Goal: Transaction & Acquisition: Purchase product/service

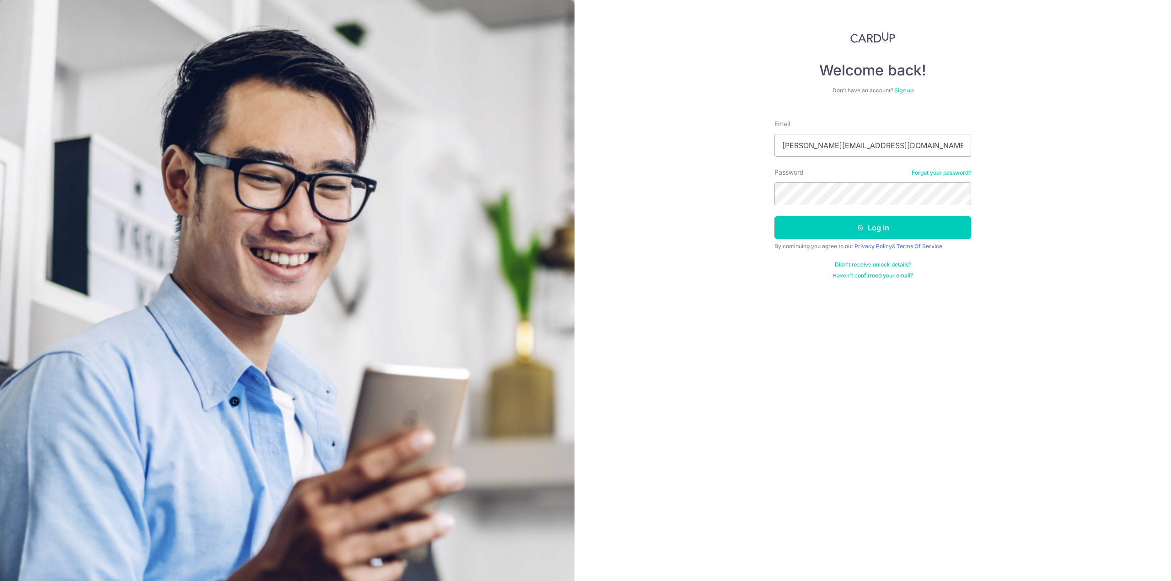
click at [774, 216] on button "Log in" at bounding box center [872, 227] width 197 height 23
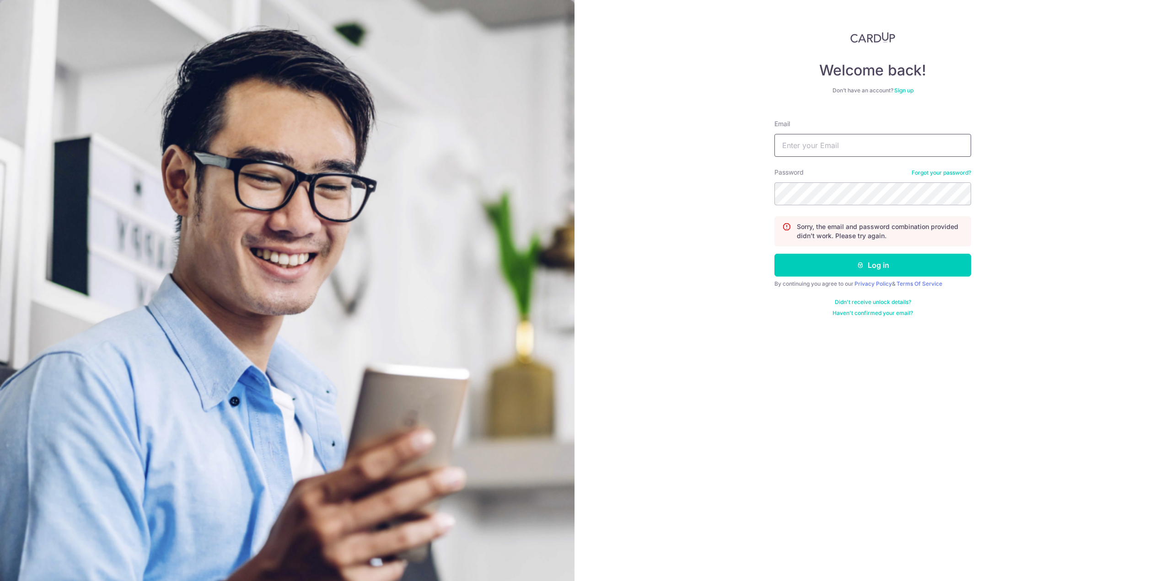
click at [841, 153] on input "Email" at bounding box center [872, 145] width 197 height 23
click at [847, 146] on input "Email" at bounding box center [872, 145] width 197 height 23
type input "[PERSON_NAME][EMAIL_ADDRESS][DOMAIN_NAME]"
click at [774, 254] on button "Log in" at bounding box center [872, 265] width 197 height 23
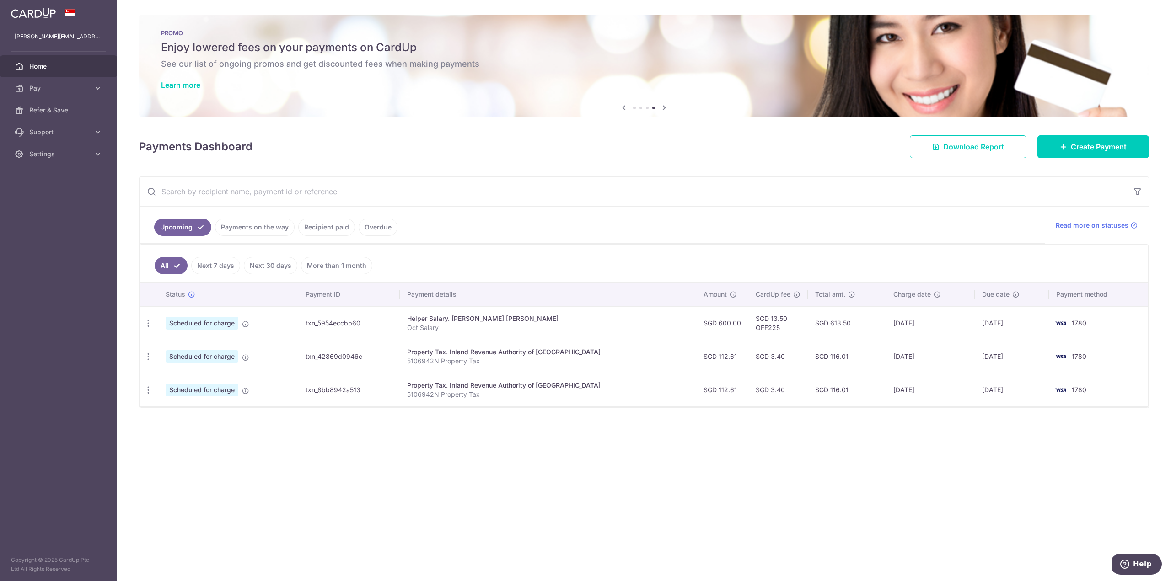
click at [36, 57] on link "Home" at bounding box center [58, 66] width 117 height 22
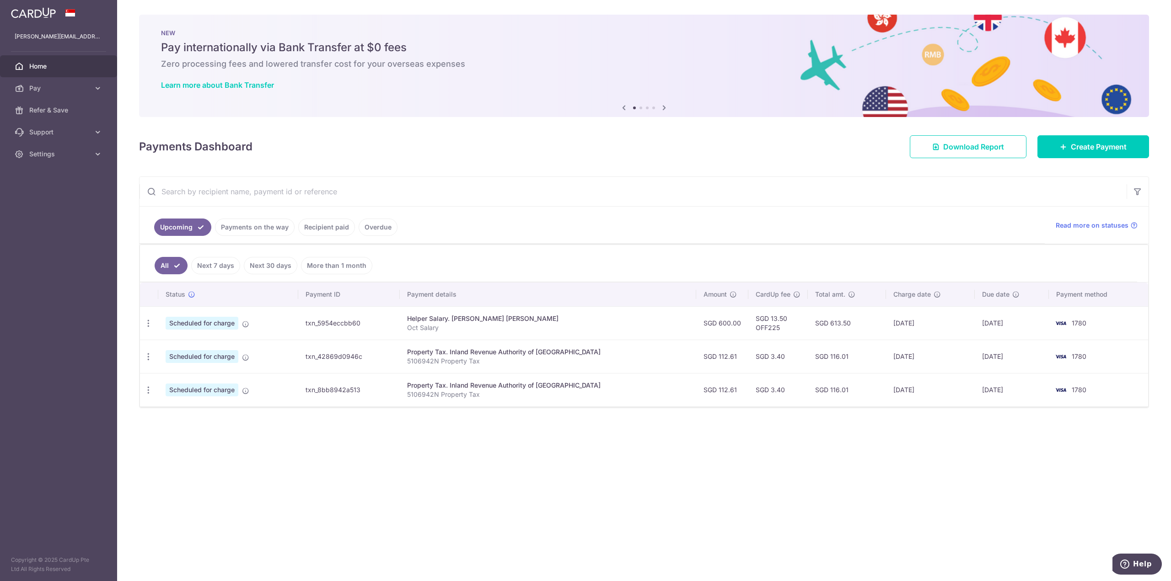
click at [58, 11] on link at bounding box center [33, 12] width 52 height 16
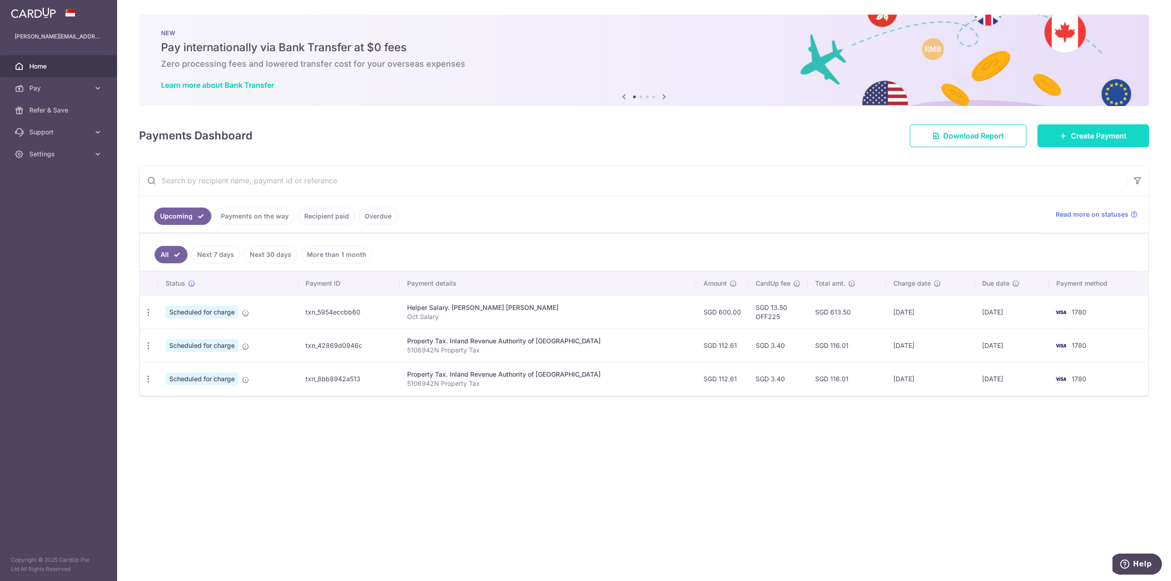
click at [1083, 135] on span "Create Payment" at bounding box center [1098, 135] width 56 height 11
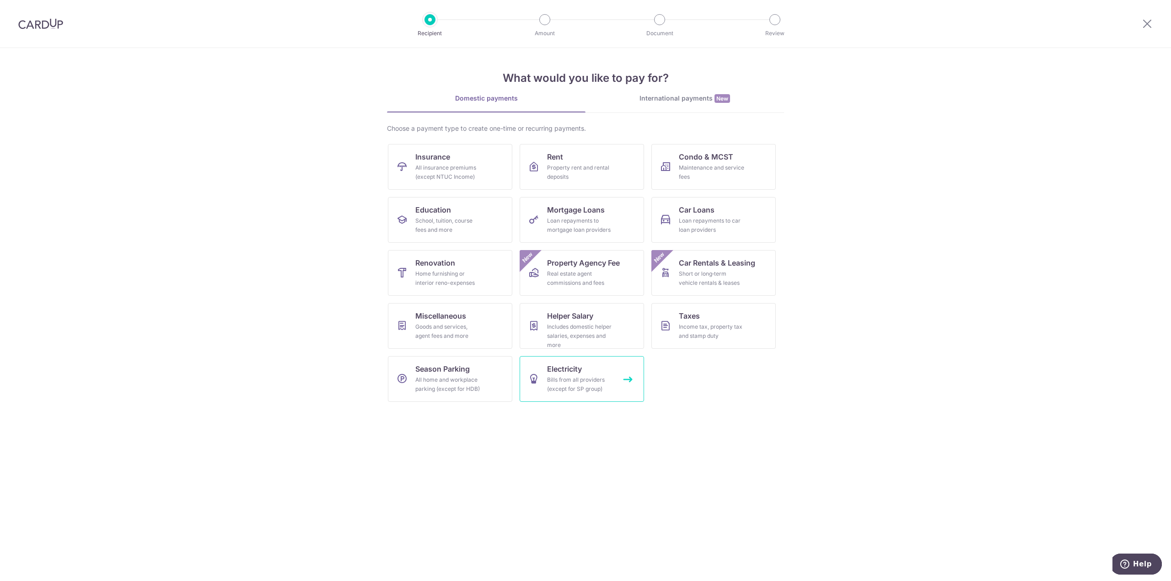
click at [603, 380] on div "Bills from all providers (except for SP group)" at bounding box center [580, 384] width 66 height 18
click at [577, 382] on div "Bills from all providers (except for SP group)" at bounding box center [580, 384] width 66 height 18
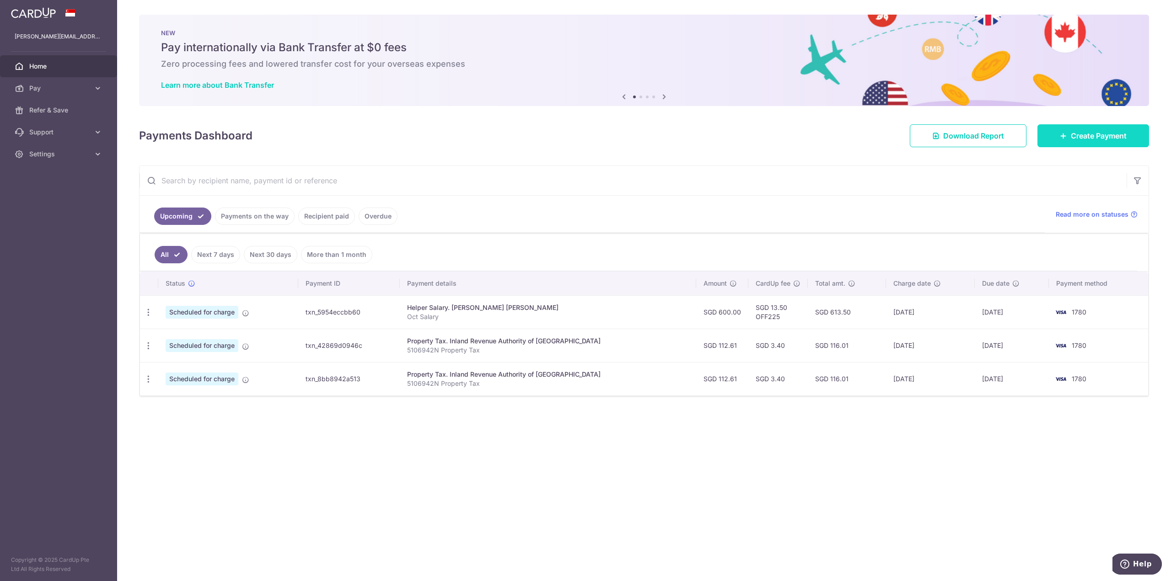
click at [1088, 141] on link "Create Payment" at bounding box center [1093, 135] width 112 height 23
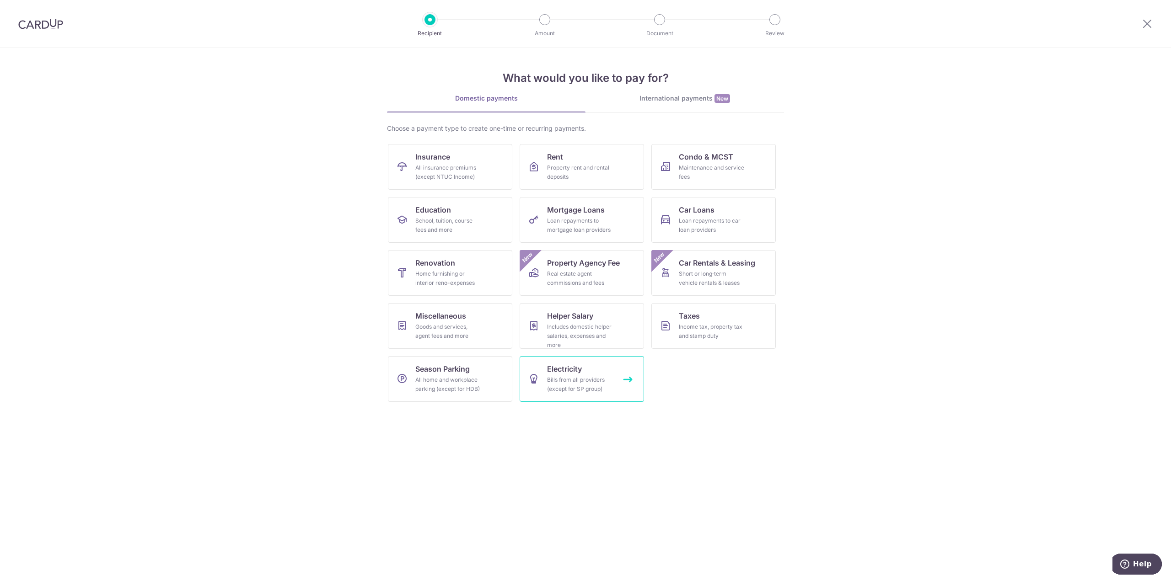
click at [583, 378] on div "Bills from all providers (except for SP group)" at bounding box center [580, 384] width 66 height 18
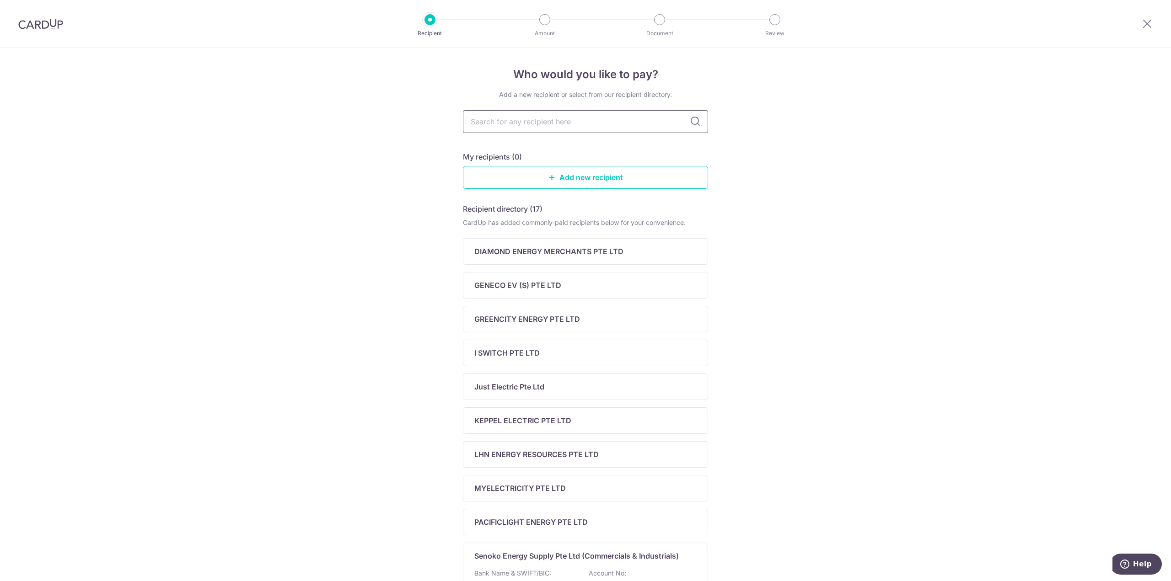
click at [539, 120] on input "text" at bounding box center [585, 121] width 245 height 23
type input "senoko"
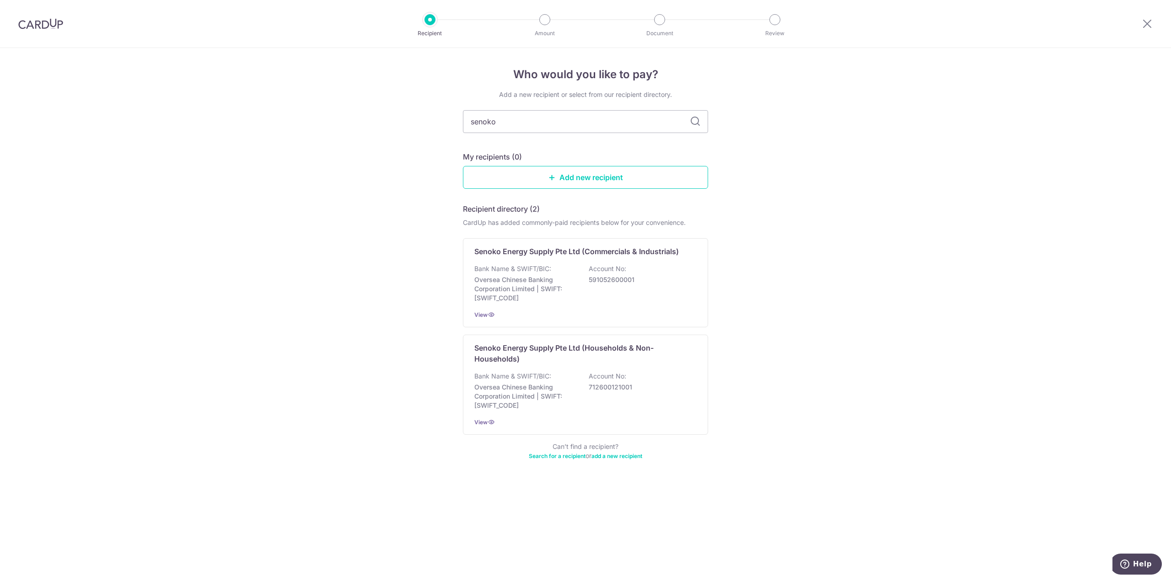
click at [47, 27] on img at bounding box center [40, 23] width 45 height 11
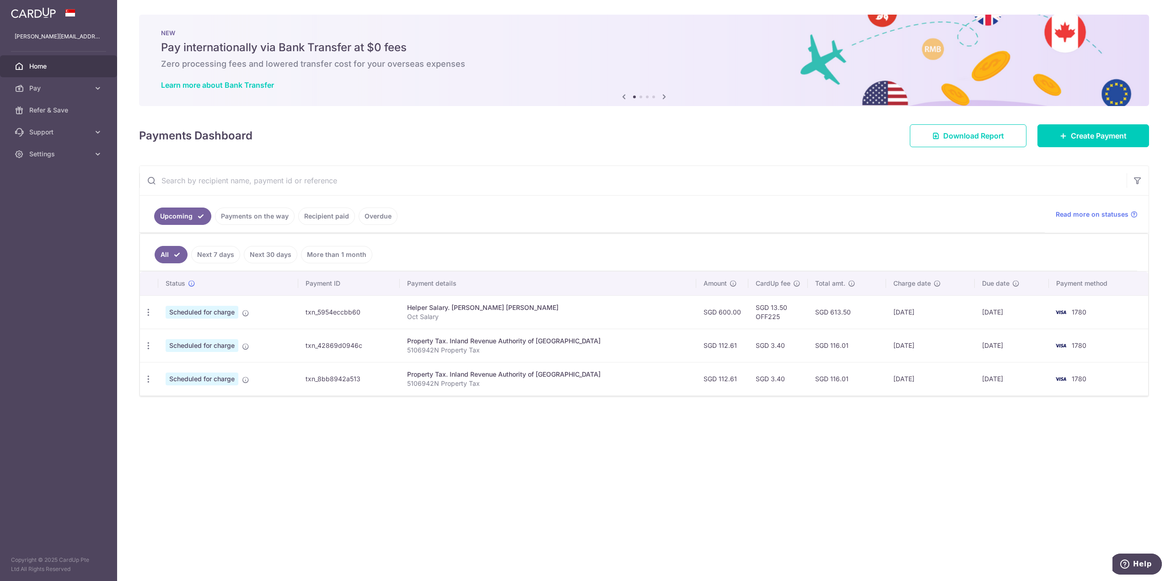
click at [320, 254] on link "More than 1 month" at bounding box center [336, 254] width 71 height 17
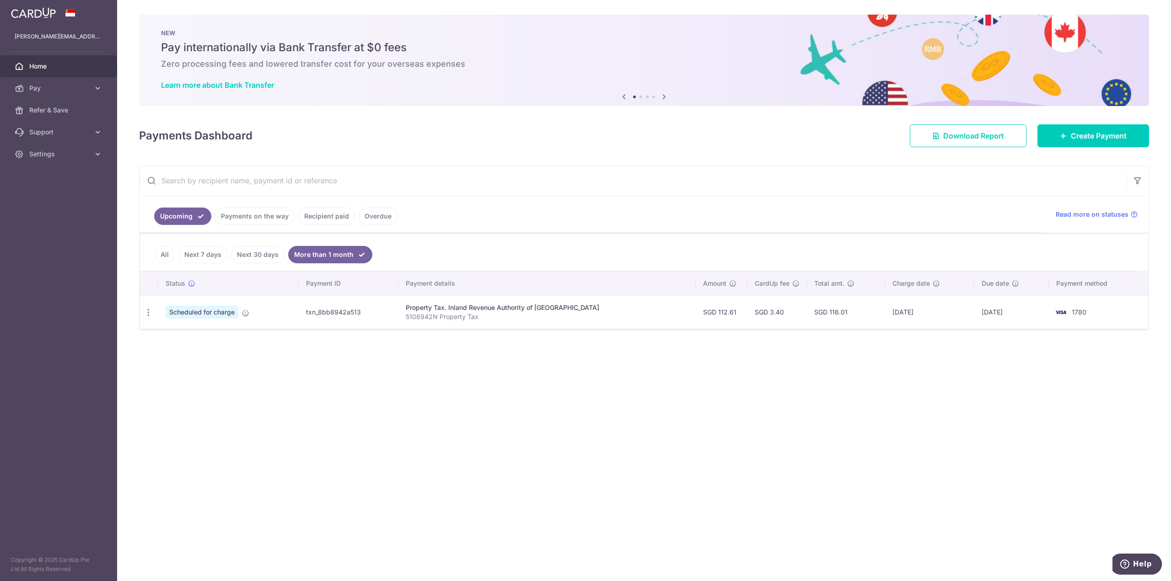
click at [194, 257] on link "Next 7 days" at bounding box center [202, 254] width 49 height 17
click at [170, 255] on link "All" at bounding box center [165, 254] width 20 height 17
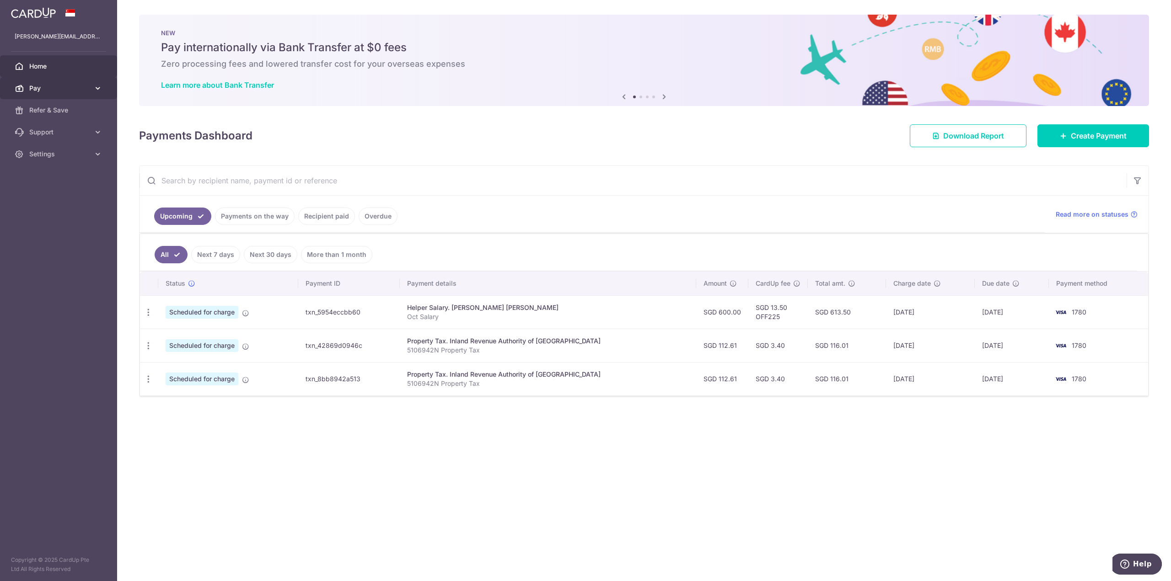
click at [68, 92] on span "Pay" at bounding box center [59, 88] width 60 height 9
click at [48, 8] on img at bounding box center [33, 12] width 45 height 11
click at [991, 134] on span "Download Report" at bounding box center [973, 135] width 61 height 11
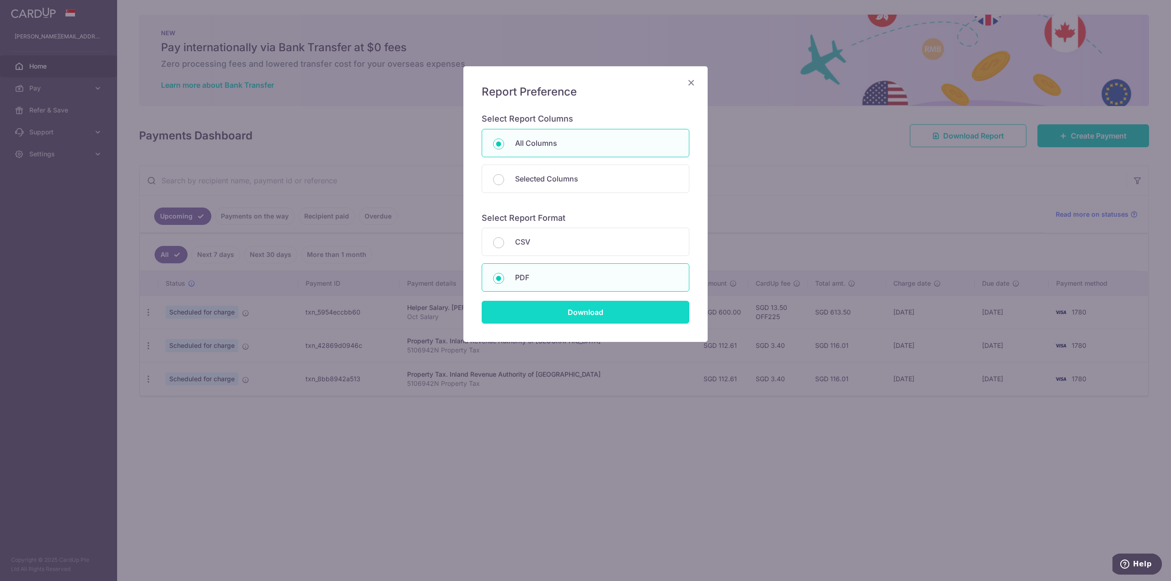
click at [635, 311] on input "Download" at bounding box center [585, 312] width 208 height 23
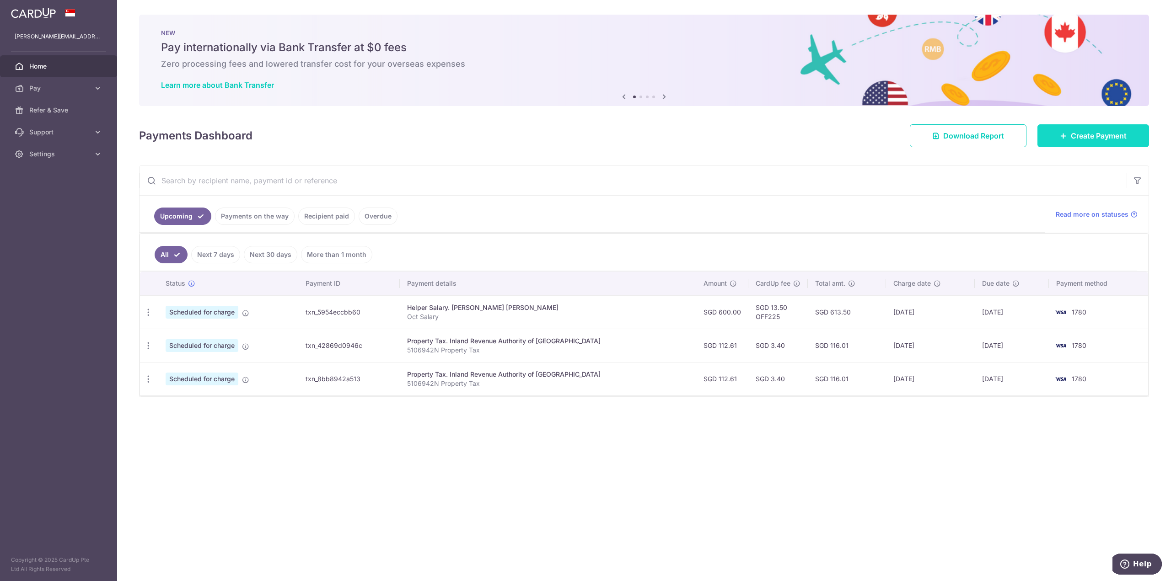
click at [1076, 128] on link "Create Payment" at bounding box center [1093, 135] width 112 height 23
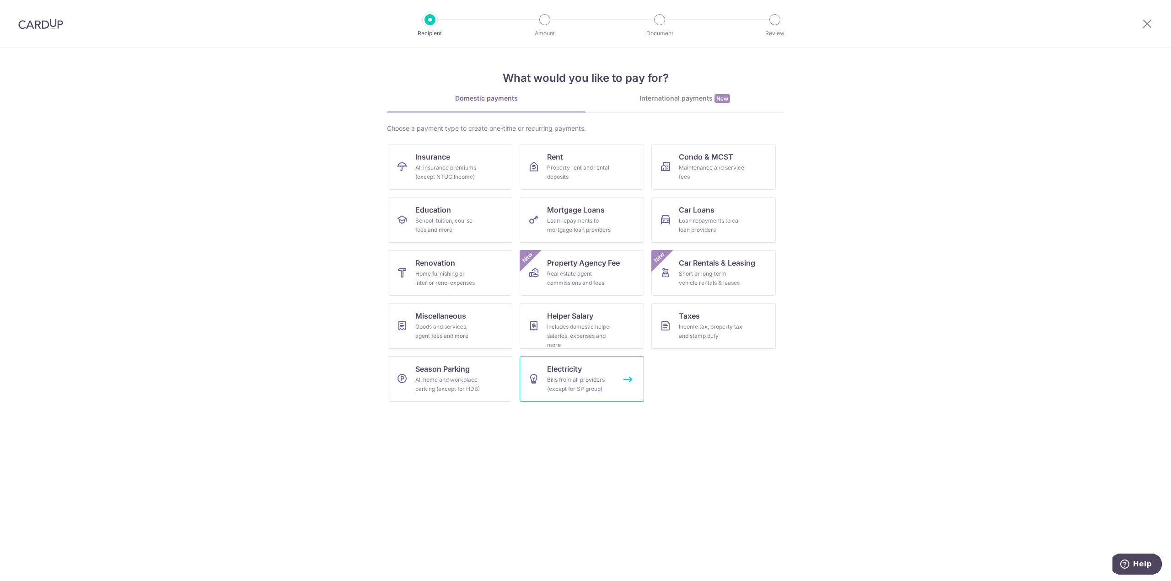
click at [577, 368] on span "Electricity" at bounding box center [564, 369] width 35 height 11
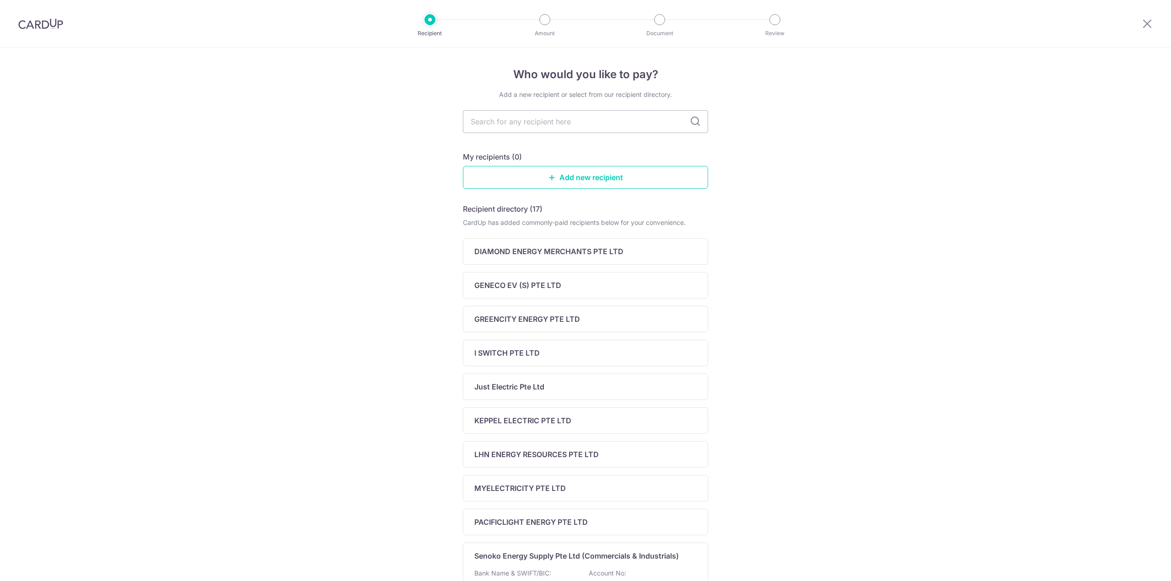
click at [544, 119] on input "text" at bounding box center [585, 121] width 245 height 23
type input "senoko"
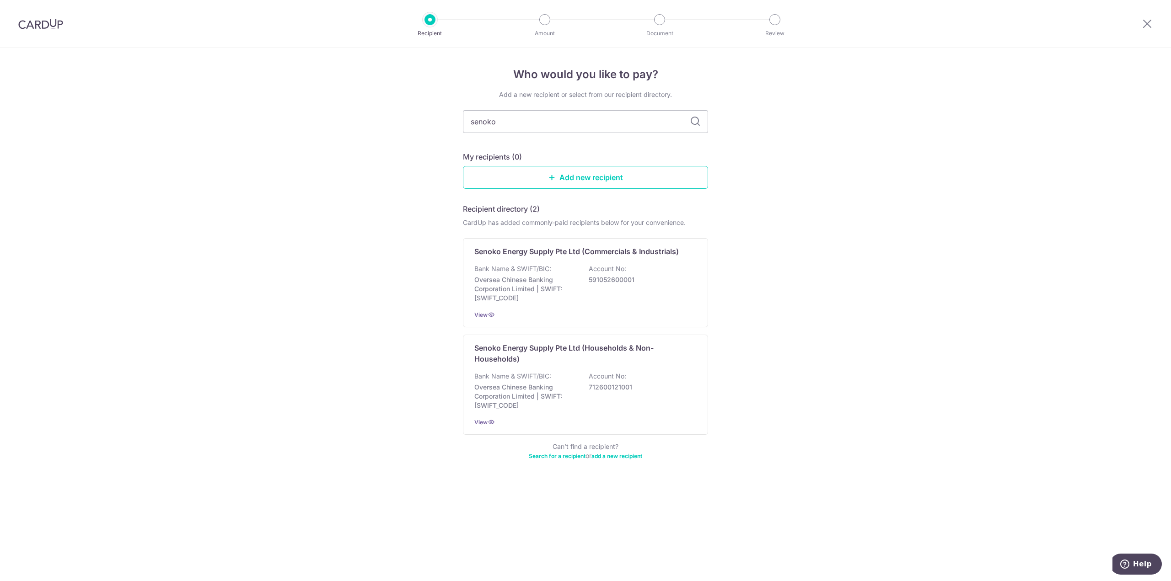
click at [693, 125] on icon at bounding box center [695, 121] width 11 height 11
click at [694, 124] on icon at bounding box center [695, 121] width 11 height 11
click at [613, 353] on p "Senoko Energy Supply Pte Ltd (Households & Non-Households)" at bounding box center [579, 353] width 211 height 22
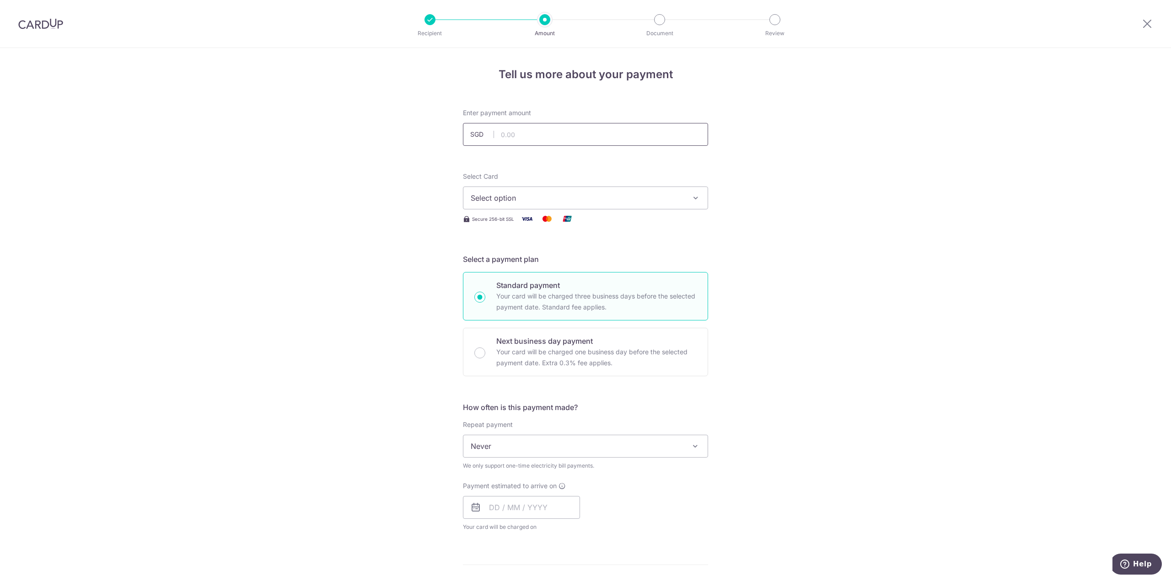
click at [507, 128] on input "text" at bounding box center [585, 134] width 245 height 23
type input "215.70"
click at [807, 159] on div "Tell us more about your payment Enter payment amount SGD 215.70 215.70 Select C…" at bounding box center [585, 468] width 1171 height 840
click at [658, 201] on span "Select option" at bounding box center [577, 197] width 213 height 11
click at [563, 257] on link "**** 1780" at bounding box center [585, 263] width 244 height 22
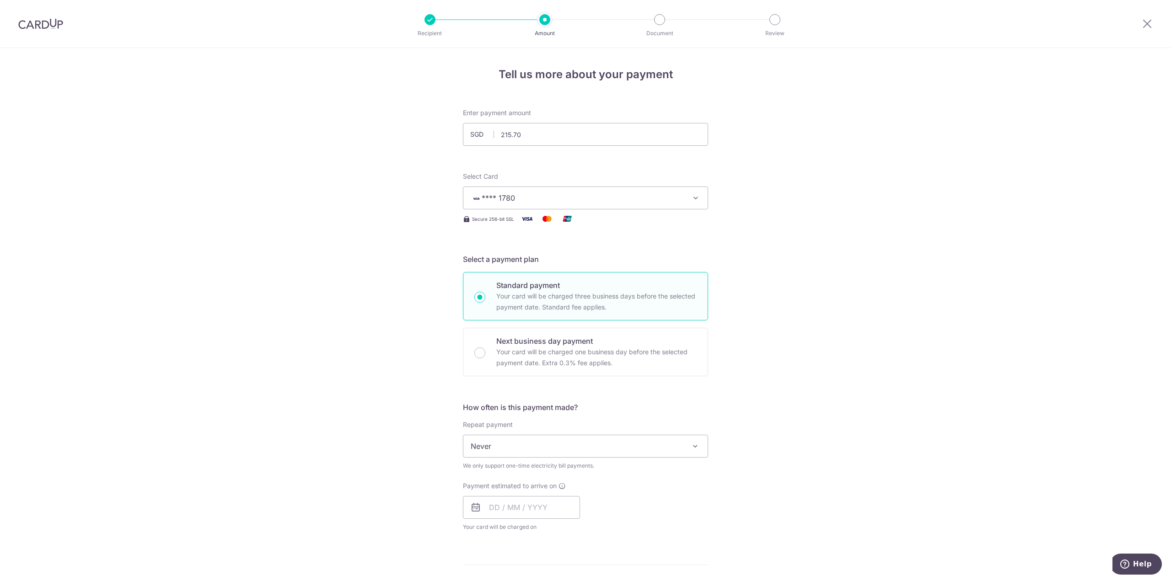
click at [802, 253] on div "Tell us more about your payment Enter payment amount SGD 215.70 215.70 Select C…" at bounding box center [585, 468] width 1171 height 840
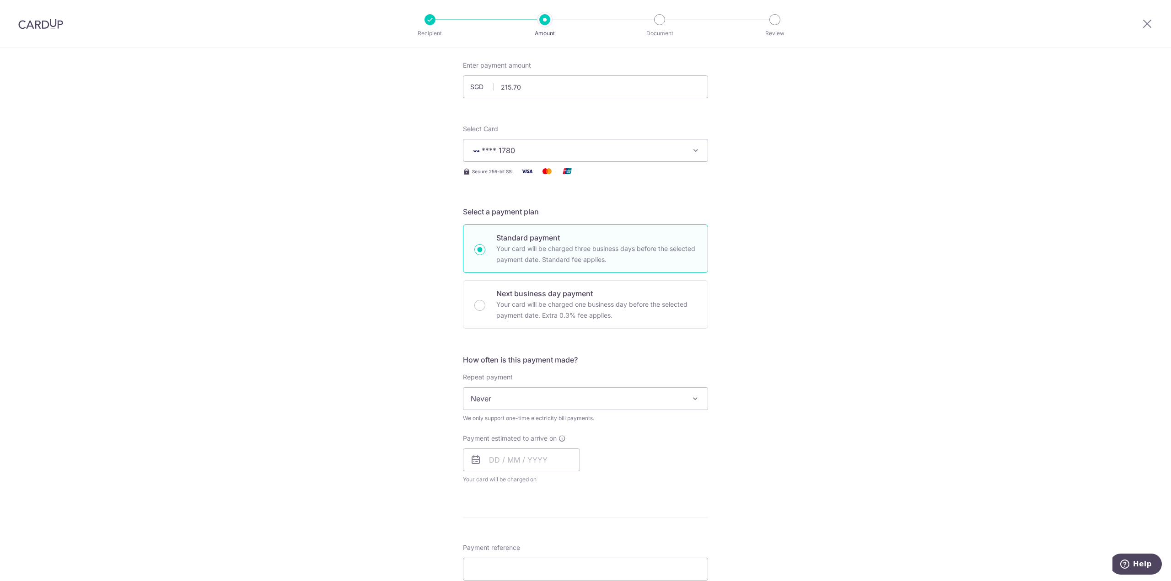
scroll to position [91, 0]
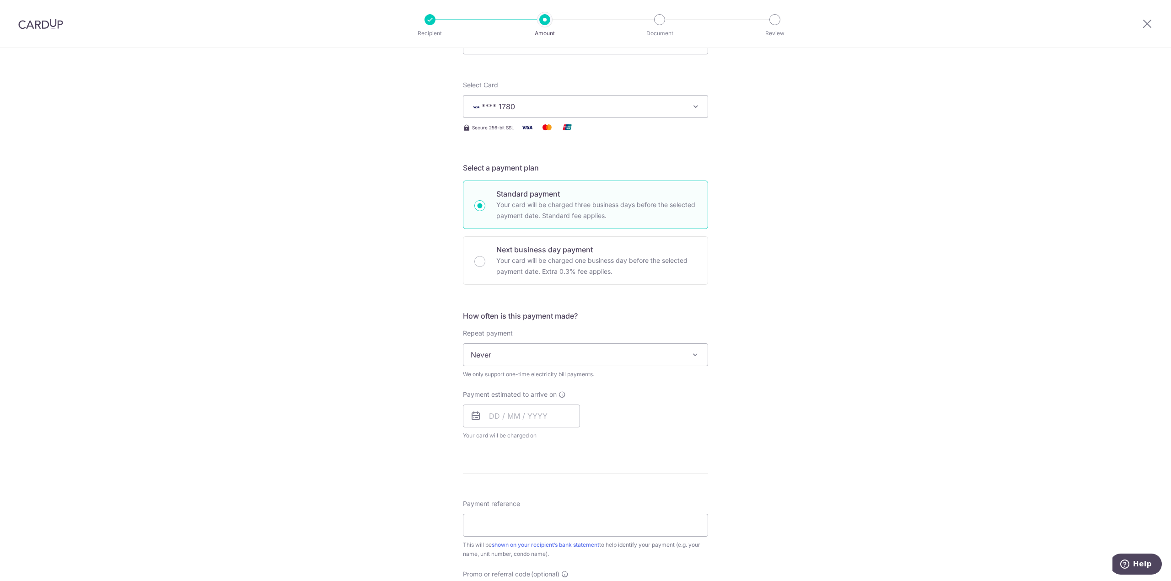
click at [659, 352] on span "Never" at bounding box center [585, 355] width 244 height 22
click at [774, 379] on div "Tell us more about your payment Enter payment amount SGD 215.70 215.70 Select C…" at bounding box center [585, 377] width 1171 height 840
click at [674, 358] on span "Never" at bounding box center [585, 355] width 244 height 22
click at [755, 389] on div "Tell us more about your payment Enter payment amount SGD 215.70 215.70 Select C…" at bounding box center [585, 377] width 1171 height 840
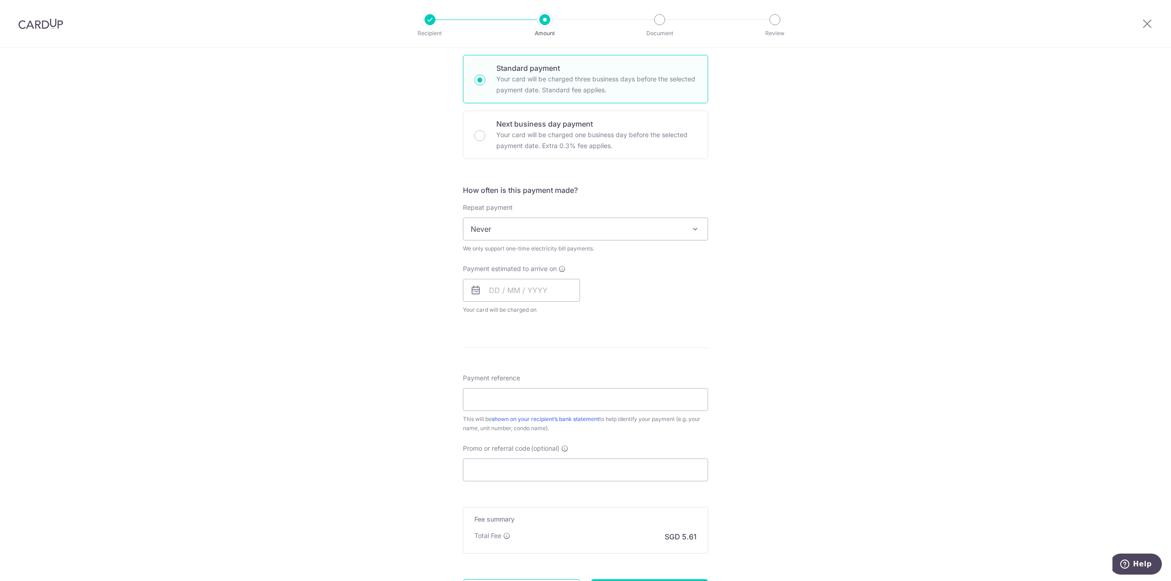
scroll to position [274, 0]
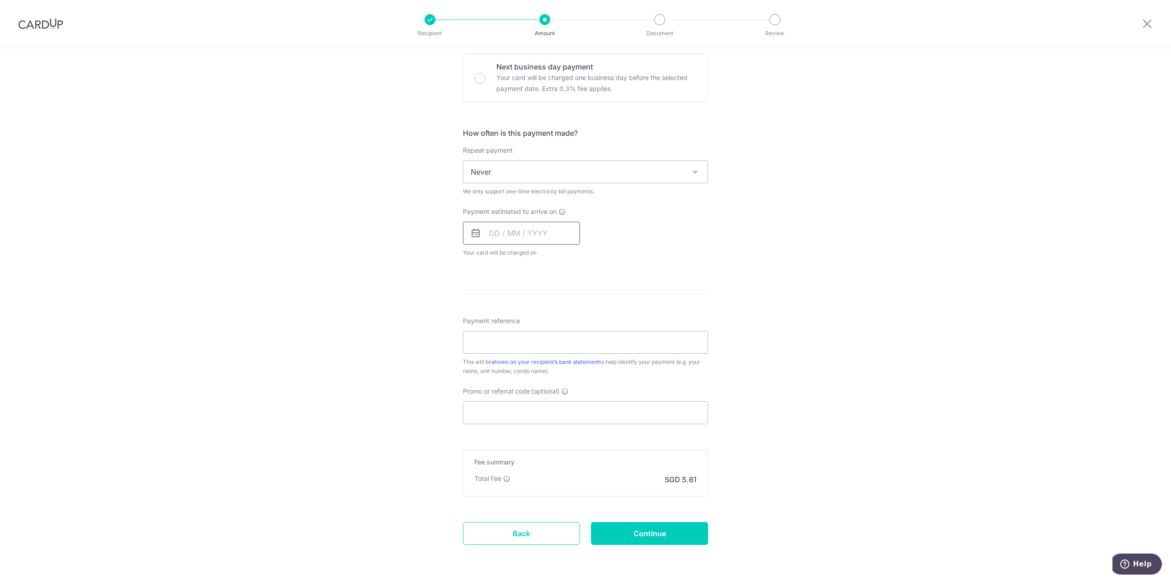
click at [488, 237] on input "text" at bounding box center [521, 233] width 117 height 23
click at [569, 321] on link "10" at bounding box center [573, 316] width 15 height 15
type input "[DATE]"
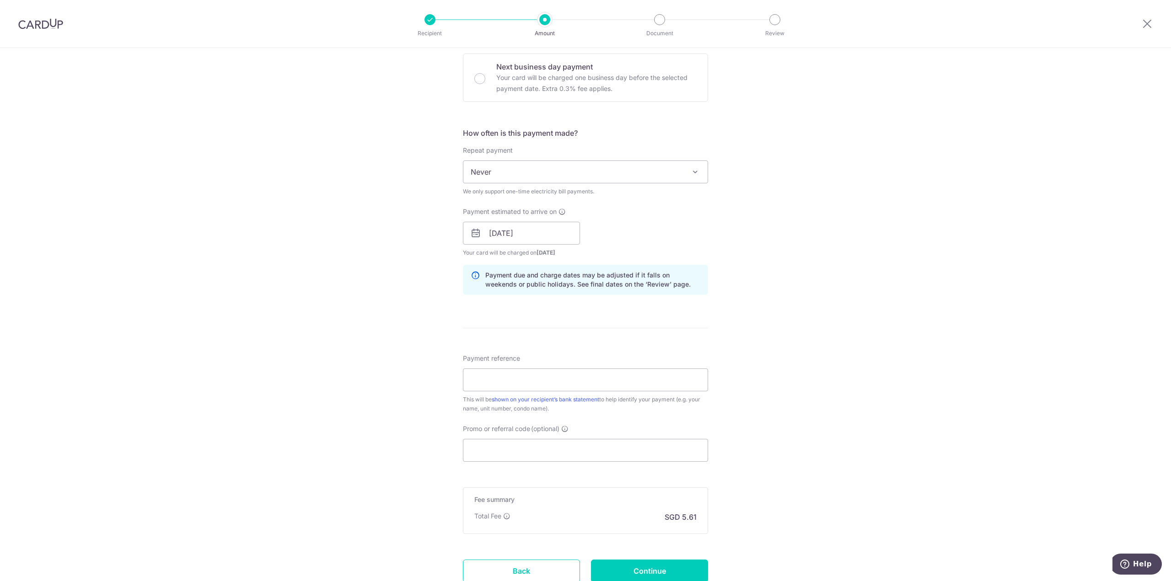
click at [802, 336] on div "Tell us more about your payment Enter payment amount SGD 215.70 215.70 Select C…" at bounding box center [585, 212] width 1171 height 877
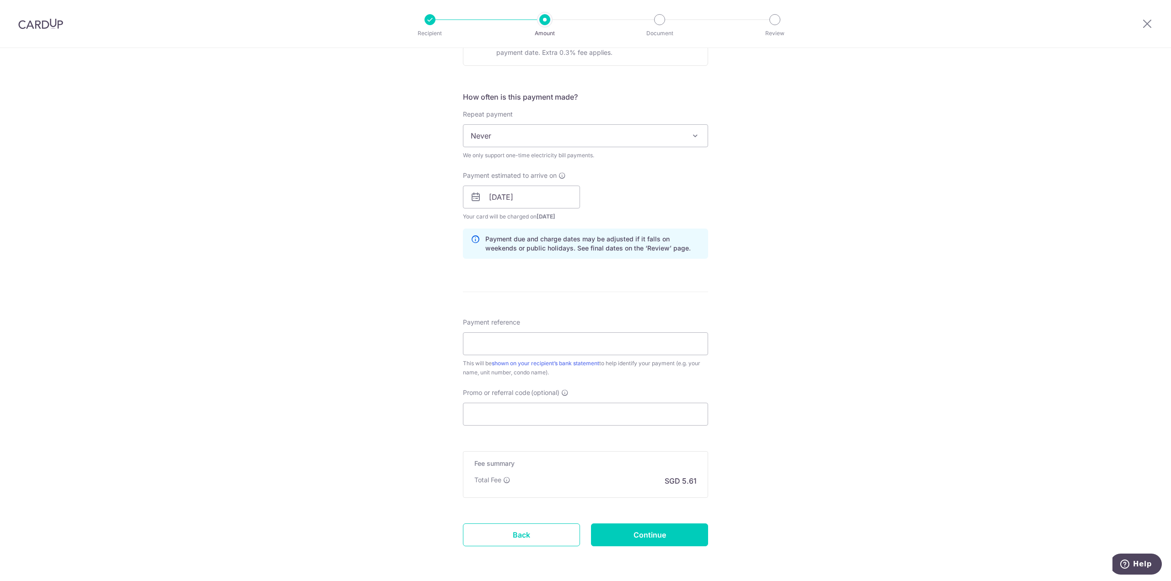
scroll to position [344, 0]
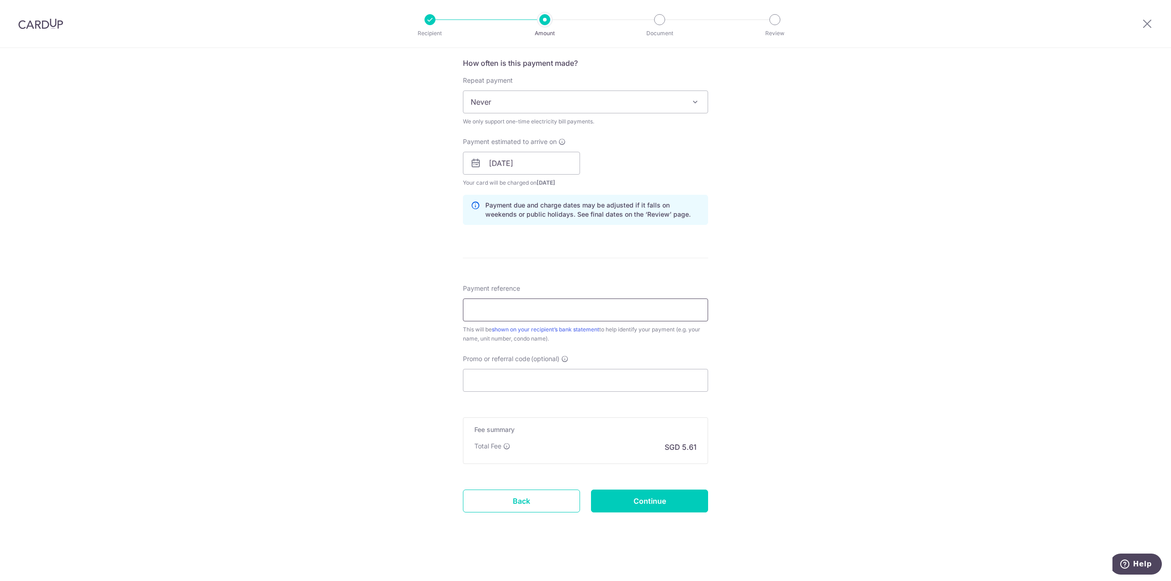
click at [571, 315] on input "Payment reference" at bounding box center [585, 310] width 245 height 23
paste input "INV0005418817"
type input "INV0005418817"
click at [802, 336] on div "Tell us more about your payment Enter payment amount SGD 215.70 215.70 Select C…" at bounding box center [585, 142] width 1171 height 877
click at [671, 379] on input "Promo or referral code (optional)" at bounding box center [585, 380] width 245 height 23
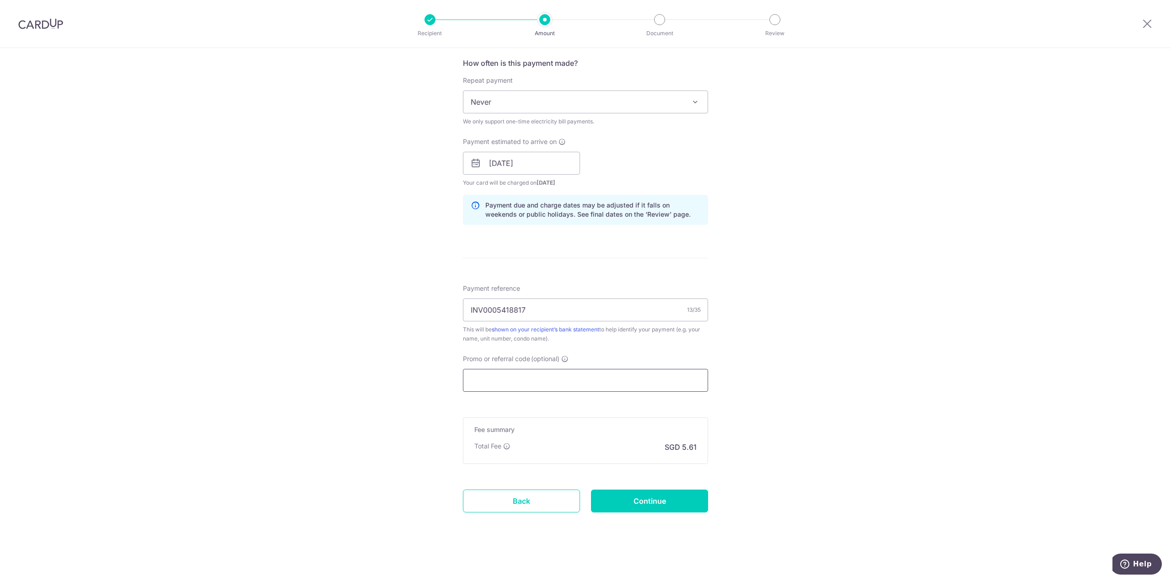
click at [577, 384] on input "Promo or referral code (optional)" at bounding box center [585, 380] width 245 height 23
paste input "OFF225"
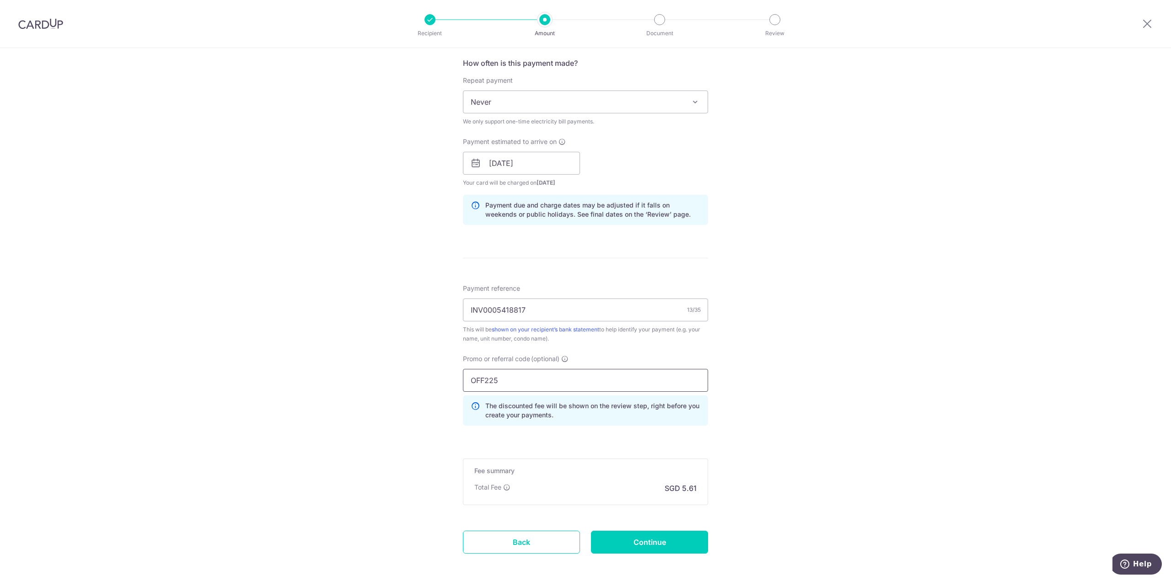
type input "OFF225"
click at [809, 408] on div "Tell us more about your payment Enter payment amount SGD 215.70 215.70 Select C…" at bounding box center [585, 163] width 1171 height 919
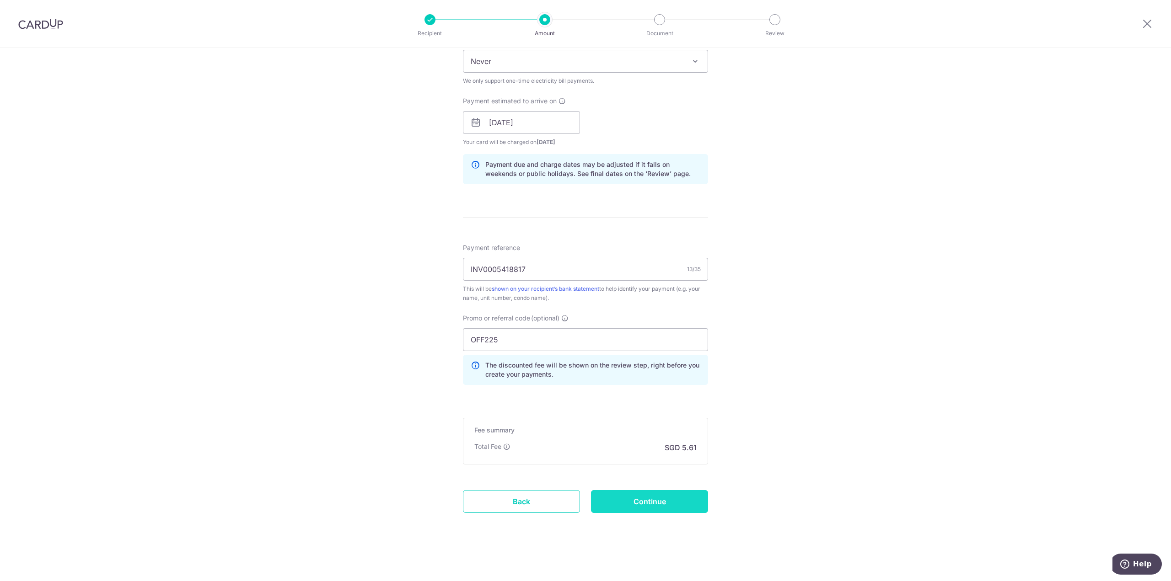
scroll to position [385, 0]
click at [681, 503] on input "Continue" at bounding box center [649, 501] width 117 height 23
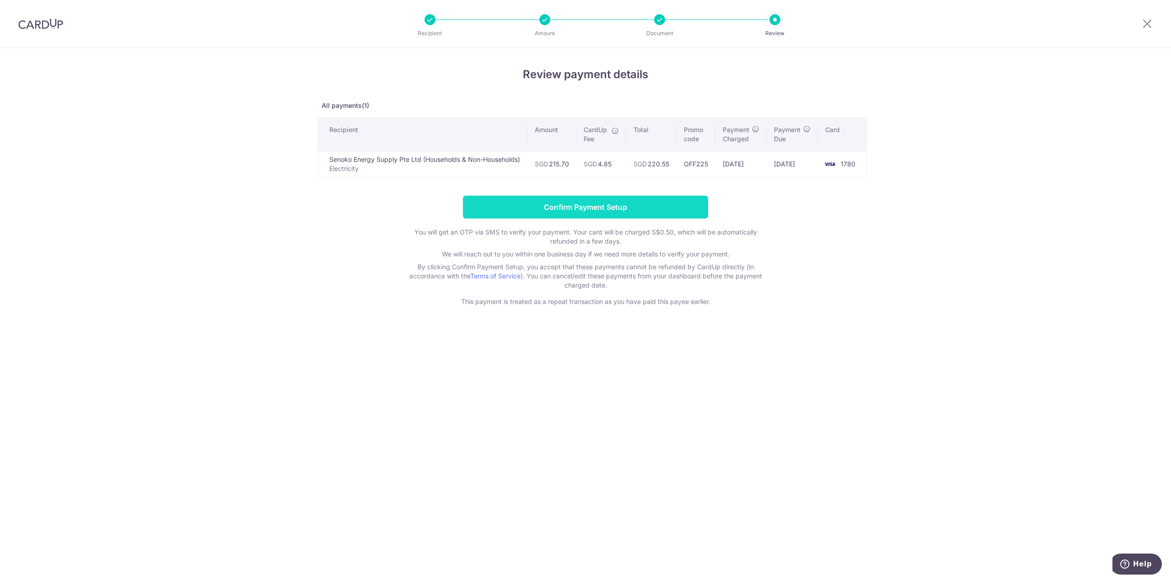
click at [610, 207] on input "Confirm Payment Setup" at bounding box center [585, 207] width 245 height 23
